Goal: Navigation & Orientation: Go to known website

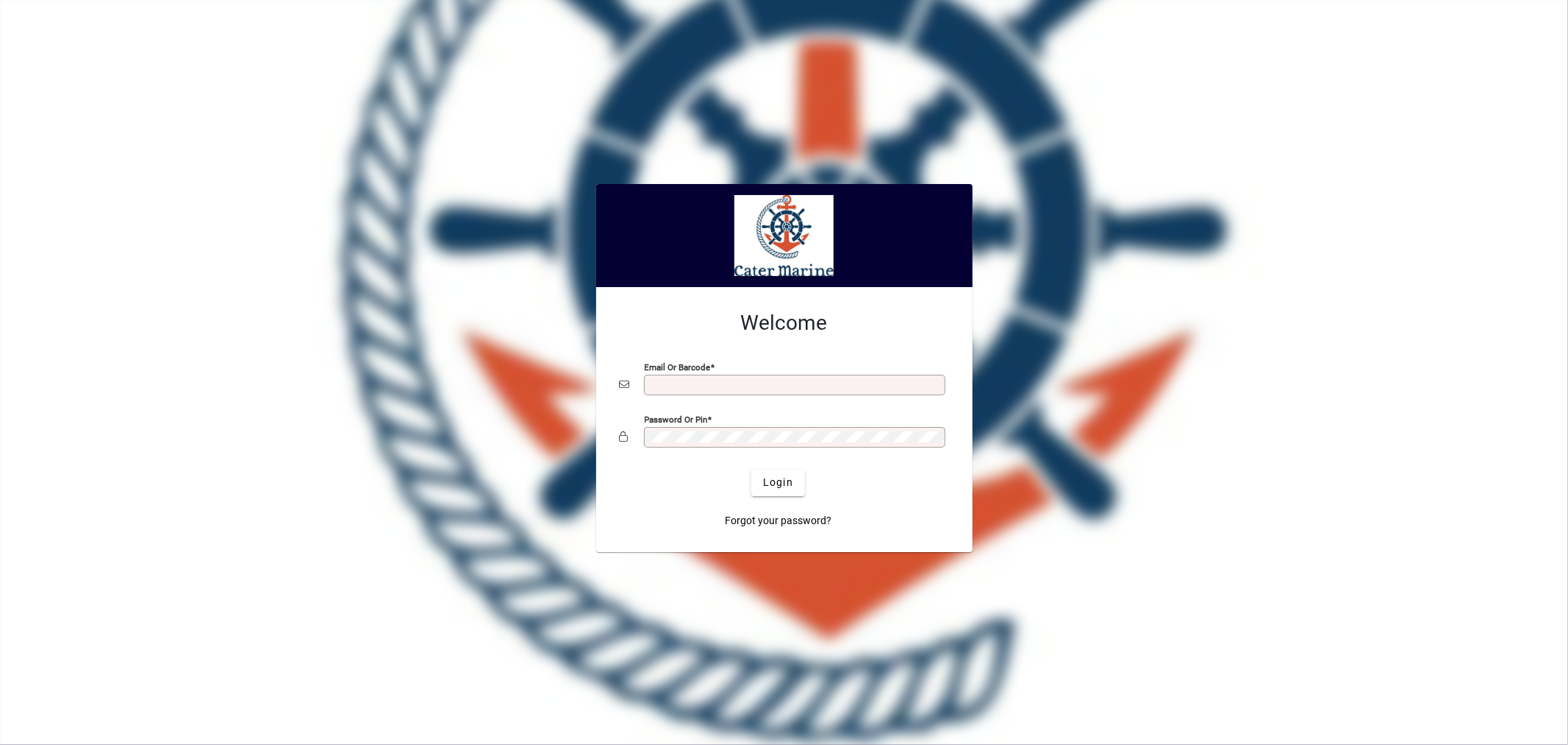
click at [673, 383] on input "Email or Barcode" at bounding box center [796, 384] width 297 height 11
type input "**********"
click at [751, 469] on button "Login" at bounding box center [778, 482] width 53 height 27
